Goal: Transaction & Acquisition: Purchase product/service

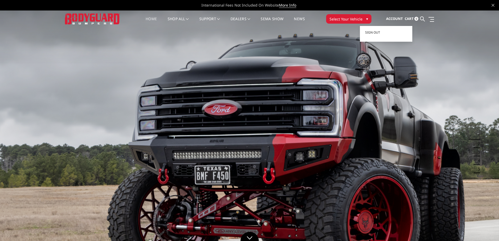
click at [397, 19] on span "Account" at bounding box center [394, 18] width 17 height 5
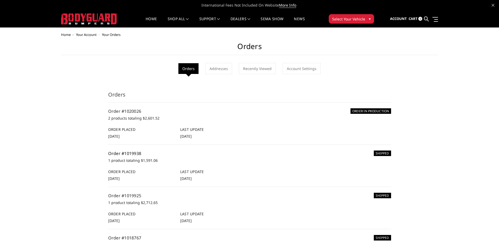
click at [130, 153] on link "Order #1019938" at bounding box center [124, 153] width 33 height 6
click at [349, 19] on span "Select Your Vehicle" at bounding box center [348, 18] width 33 height 5
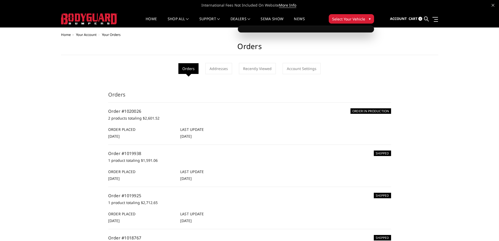
click at [349, 20] on span "Select Your Vehicle" at bounding box center [348, 18] width 33 height 5
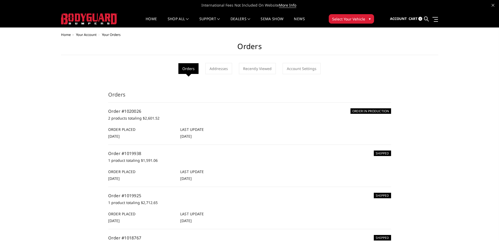
click at [353, 17] on span "Select Your Vehicle" at bounding box center [348, 18] width 33 height 5
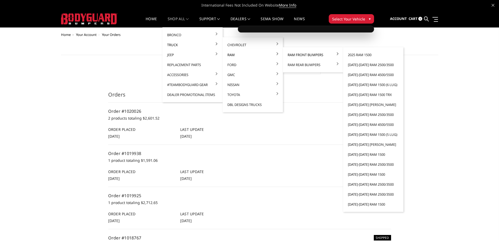
click at [295, 54] on link "Ram Front Bumpers" at bounding box center [313, 55] width 56 height 10
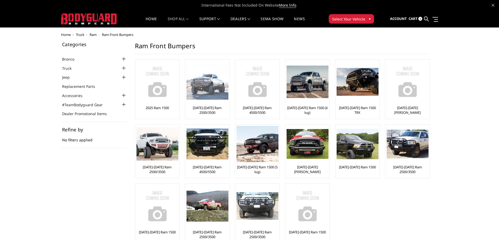
click at [214, 87] on img at bounding box center [207, 82] width 42 height 36
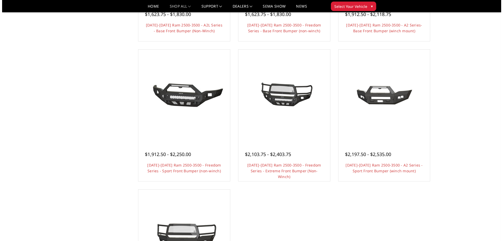
scroll to position [288, 0]
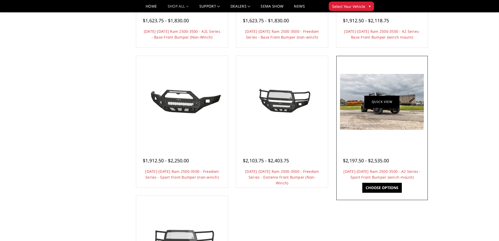
click at [399, 107] on link "Quick view" at bounding box center [381, 102] width 35 height 12
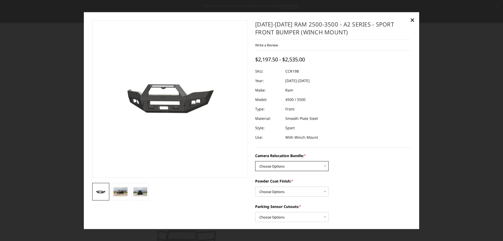
click at [293, 166] on select "Choose Options WITHOUT Camera Relocation Bundle WITH Camera Relocation Bundle" at bounding box center [291, 166] width 73 height 10
select select "2602"
click at [255, 161] on select "Choose Options WITHOUT Camera Relocation Bundle WITH Camera Relocation Bundle" at bounding box center [291, 166] width 73 height 10
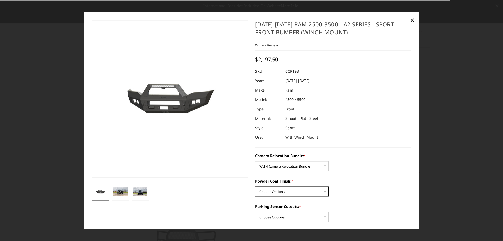
click at [280, 190] on select "Choose Options Textured Black Powder Coat Bare Metal" at bounding box center [291, 191] width 73 height 10
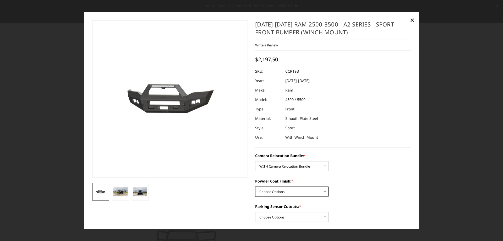
select select "2601"
click at [255, 186] on select "Choose Options Textured Black Powder Coat Bare Metal" at bounding box center [291, 191] width 73 height 10
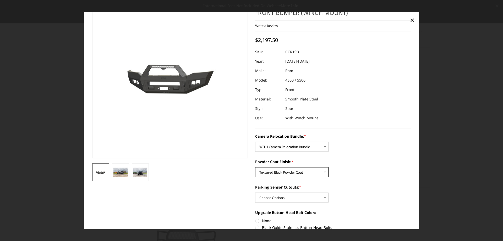
scroll to position [52, 0]
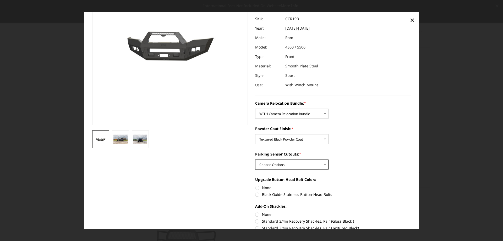
click at [279, 165] on select "Choose Options Yes - With Parking Sensor Cutouts No - Without Parking Sensor Cu…" at bounding box center [291, 164] width 73 height 10
select select "2599"
click at [255, 159] on select "Choose Options Yes - With Parking Sensor Cutouts No - Without Parking Sensor Cu…" at bounding box center [291, 164] width 73 height 10
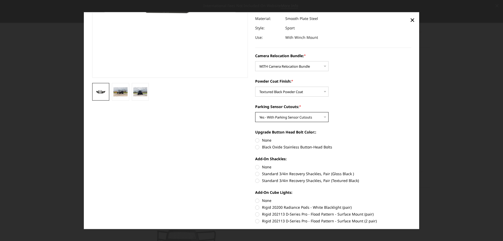
scroll to position [105, 0]
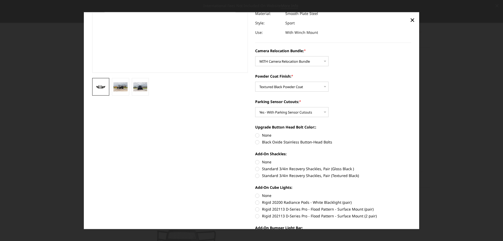
click at [255, 136] on label "None" at bounding box center [333, 134] width 156 height 5
click at [255, 133] on input "None" at bounding box center [255, 132] width 0 height 0
radio input "true"
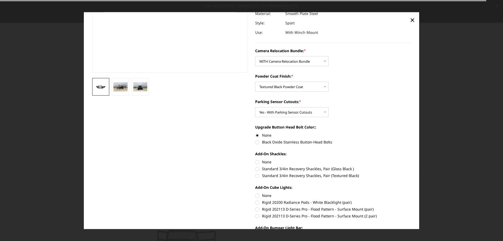
click at [256, 163] on label "None" at bounding box center [333, 161] width 156 height 5
click at [255, 159] on input "None" at bounding box center [255, 159] width 0 height 0
radio input "true"
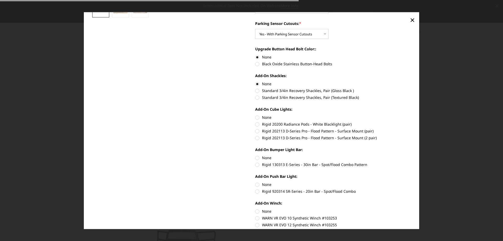
scroll to position [183, 0]
click at [256, 117] on label "None" at bounding box center [333, 116] width 156 height 5
click at [255, 114] on input "None" at bounding box center [255, 114] width 0 height 0
radio input "true"
click at [255, 158] on label "None" at bounding box center [333, 156] width 156 height 5
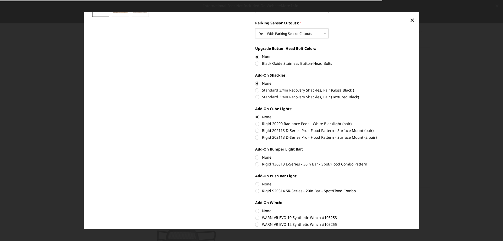
click at [255, 155] on input "None" at bounding box center [255, 154] width 0 height 0
radio input "true"
click at [252, 184] on section "2019-2025 Ram 2500-3500 - A2 Series - Sport Front Bumper (winch mount) Write a …" at bounding box center [332, 75] width 163 height 476
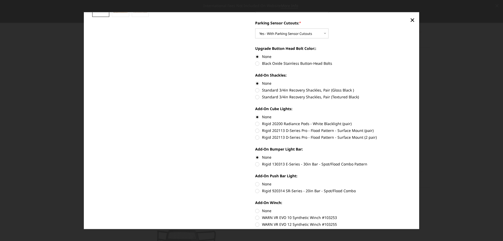
click at [258, 182] on label "None" at bounding box center [333, 183] width 156 height 5
click at [255, 181] on input "None" at bounding box center [255, 181] width 0 height 0
radio input "true"
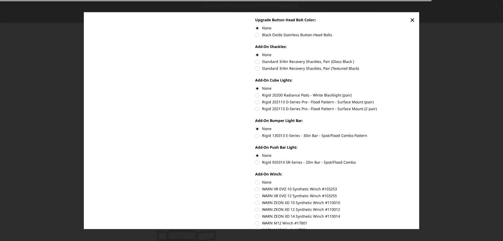
scroll to position [262, 0]
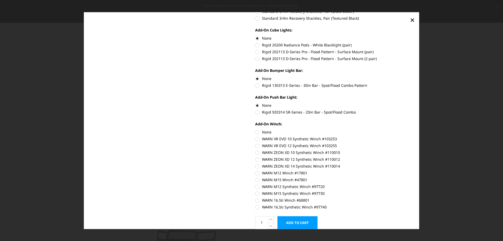
click at [255, 132] on label "None" at bounding box center [333, 131] width 156 height 5
click at [255, 129] on input "None" at bounding box center [255, 129] width 0 height 0
radio input "true"
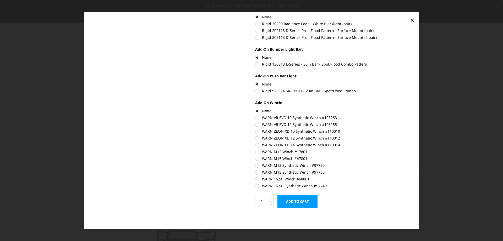
click at [297, 202] on input "Add to Cart" at bounding box center [297, 201] width 40 height 13
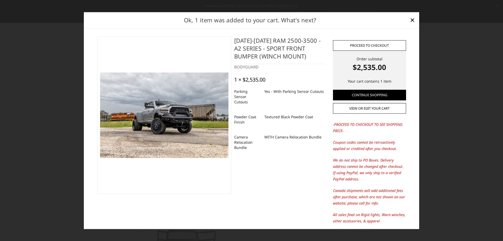
click at [377, 45] on link "Proceed to checkout" at bounding box center [369, 45] width 73 height 10
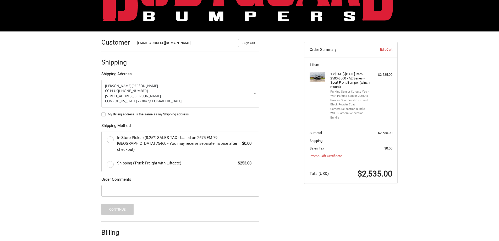
scroll to position [67, 0]
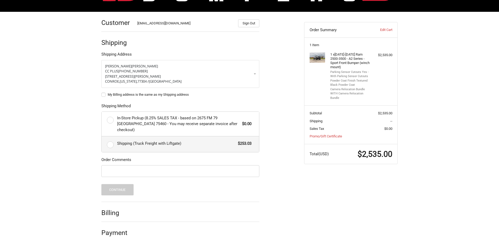
click at [111, 140] on label "Shipping (Truck Freight with Liftgate) $253.03" at bounding box center [180, 144] width 157 height 16
click at [102, 136] on input "Shipping (Truck Freight with Liftgate) $253.03" at bounding box center [102, 136] width 0 height 0
radio input "true"
click at [120, 185] on button "Continue" at bounding box center [117, 189] width 32 height 11
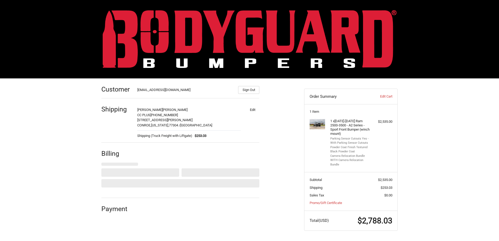
select select "US"
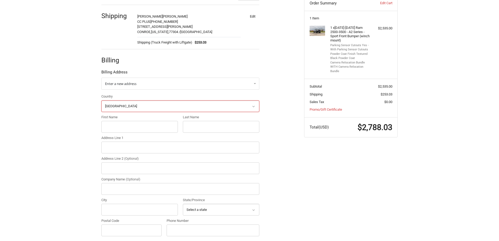
scroll to position [95, 0]
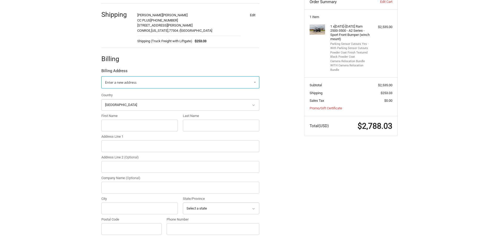
click at [123, 80] on span "Enter a new address" at bounding box center [120, 82] width 31 height 5
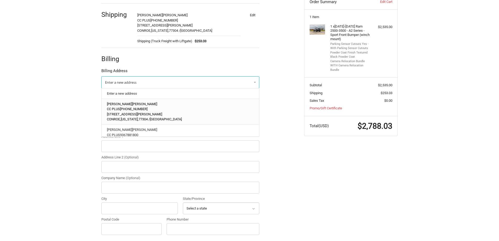
click at [132, 105] on span "WILLIS" at bounding box center [144, 104] width 25 height 4
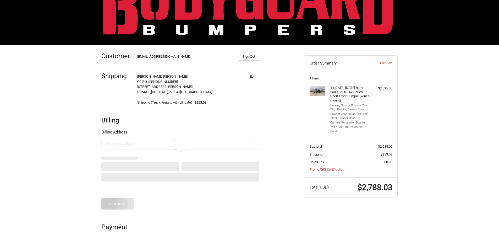
scroll to position [7, 0]
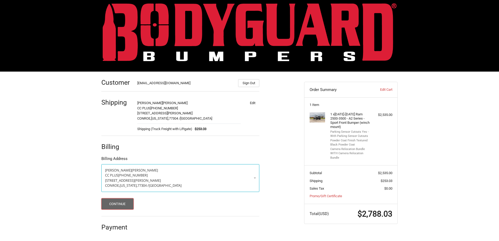
click at [118, 209] on button "Continue" at bounding box center [117, 203] width 32 height 11
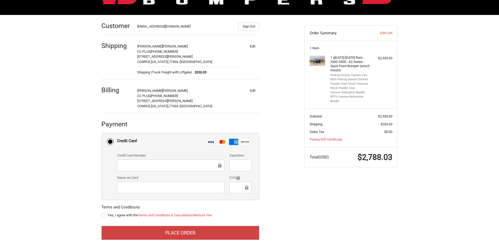
scroll to position [74, 0]
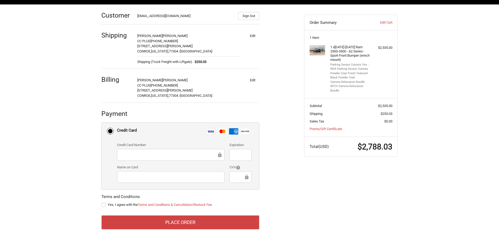
click at [103, 204] on label "Yes, I agree with the Terms and Conditions & Cancellation/Restock Fee" at bounding box center [180, 204] width 158 height 4
click at [102, 202] on input "Yes, I agree with the Terms and Conditions & Cancellation/Restock Fee" at bounding box center [101, 202] width 0 height 0
checkbox input "true"
click at [143, 158] on div at bounding box center [170, 155] width 107 height 12
click at [152, 180] on div at bounding box center [170, 177] width 107 height 12
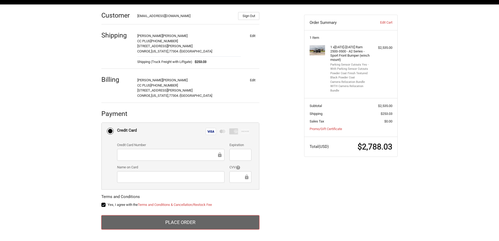
click at [187, 225] on button "Place Order" at bounding box center [180, 222] width 158 height 14
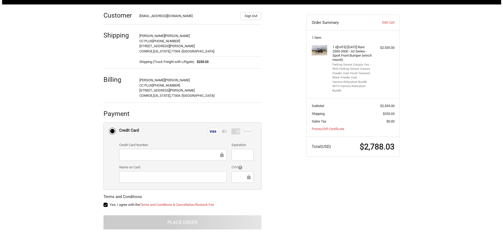
scroll to position [0, 0]
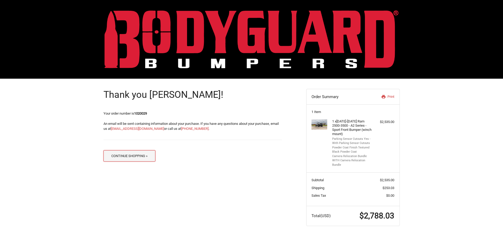
click at [141, 156] on button "Continue Shopping »" at bounding box center [129, 155] width 52 height 11
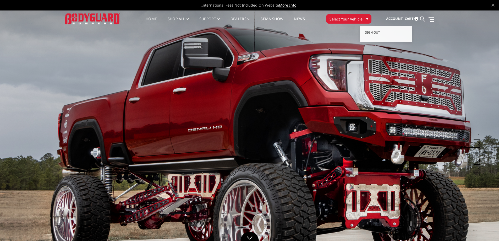
click at [398, 19] on span "Account" at bounding box center [394, 18] width 17 height 5
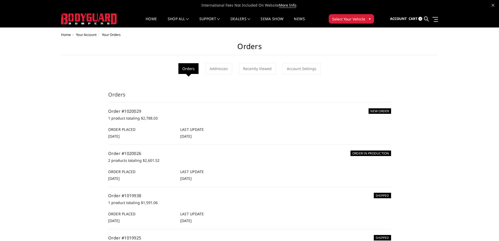
click at [372, 111] on h6 "NEW ORDER" at bounding box center [379, 110] width 22 height 5
click at [123, 113] on link "Order #1020029" at bounding box center [124, 111] width 33 height 6
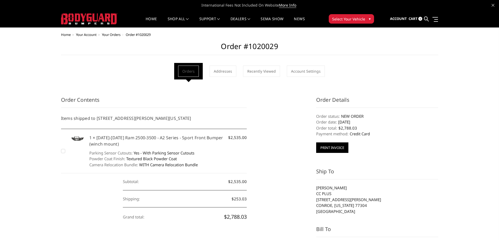
click at [330, 150] on button "Print Invoice" at bounding box center [332, 147] width 32 height 10
